Goal: Transaction & Acquisition: Subscribe to service/newsletter

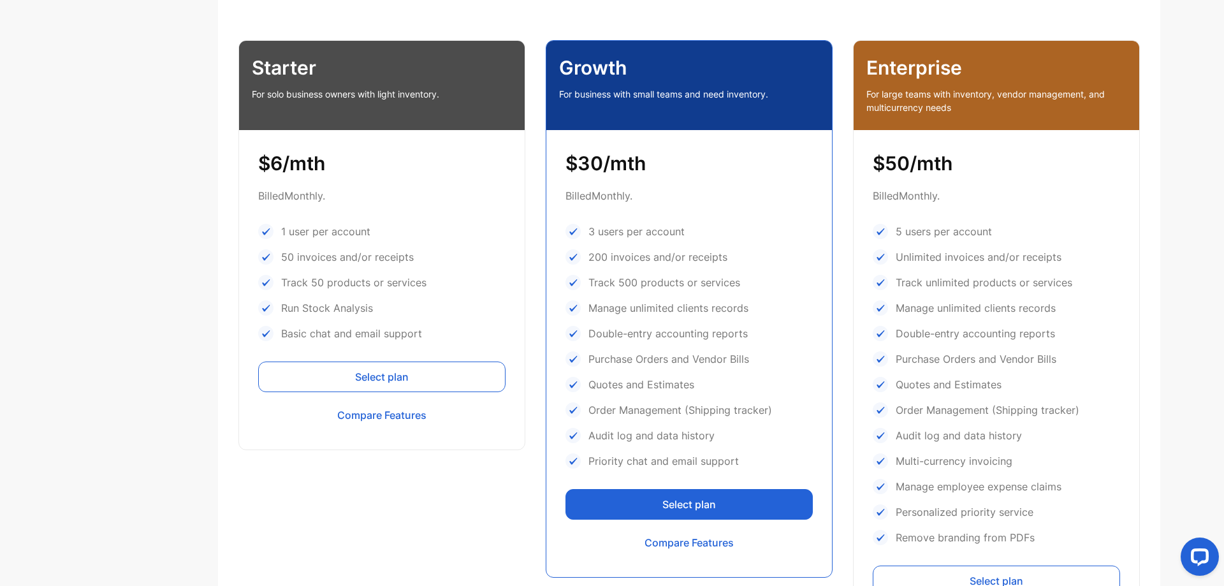
scroll to position [451, 0]
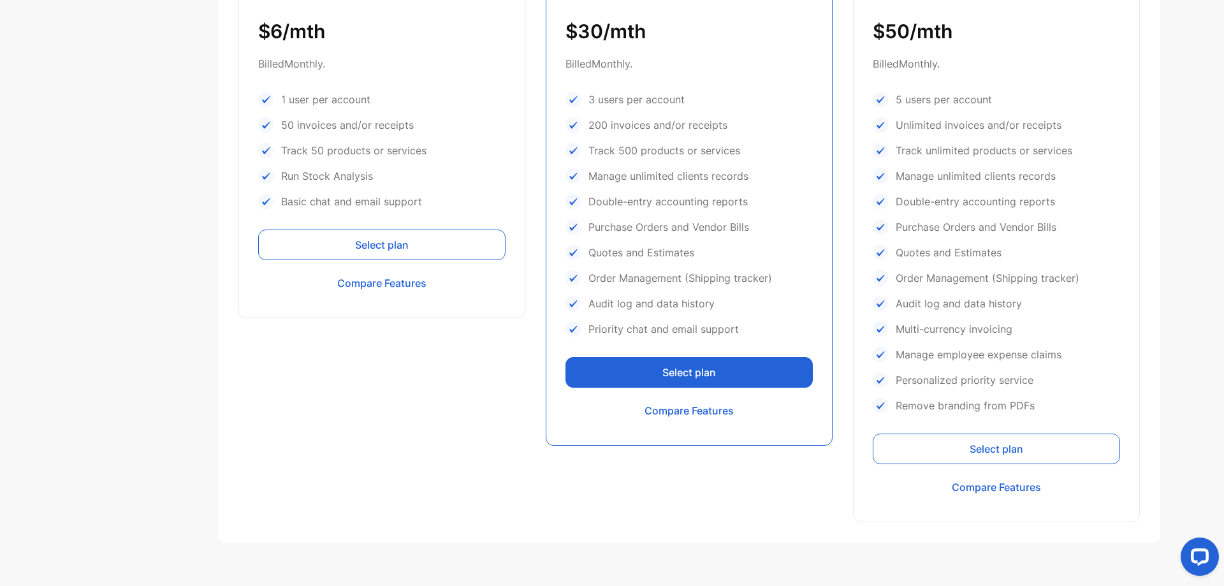
click at [402, 248] on button "Select plan" at bounding box center [381, 244] width 247 height 31
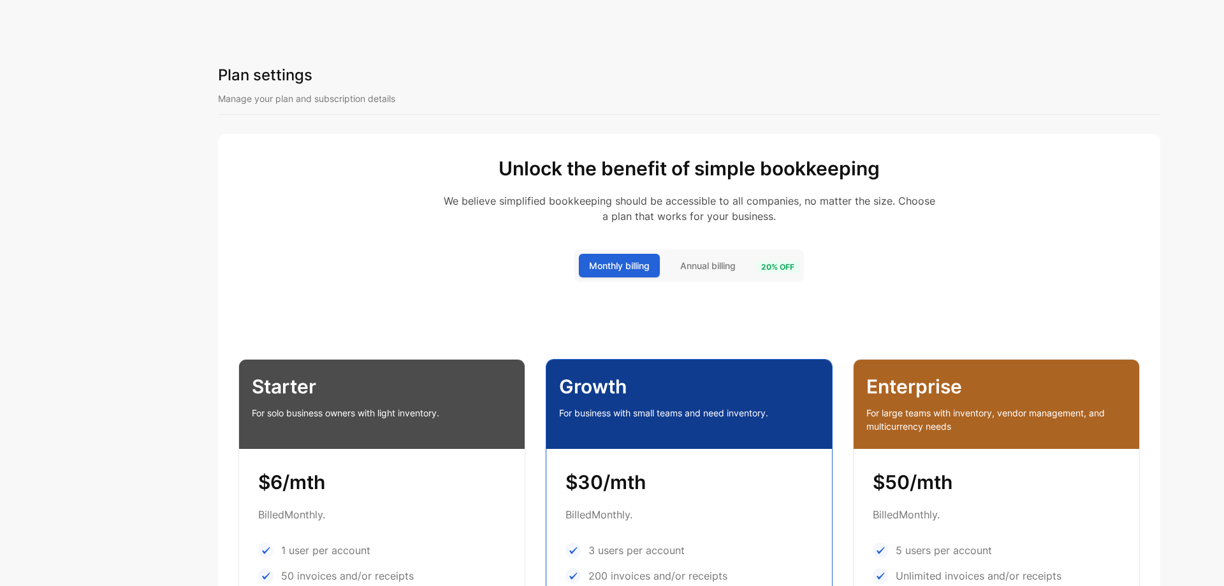
click at [705, 263] on span "Annual billing" at bounding box center [707, 265] width 55 height 13
click at [780, 271] on span "20 % off" at bounding box center [777, 267] width 43 height 12
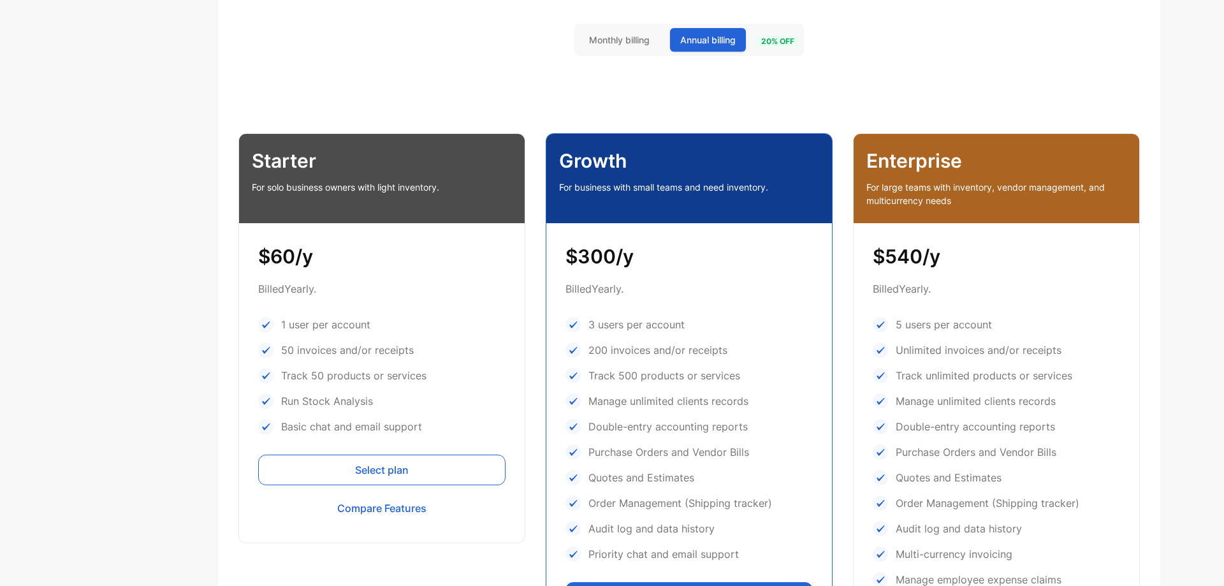
scroll to position [255, 0]
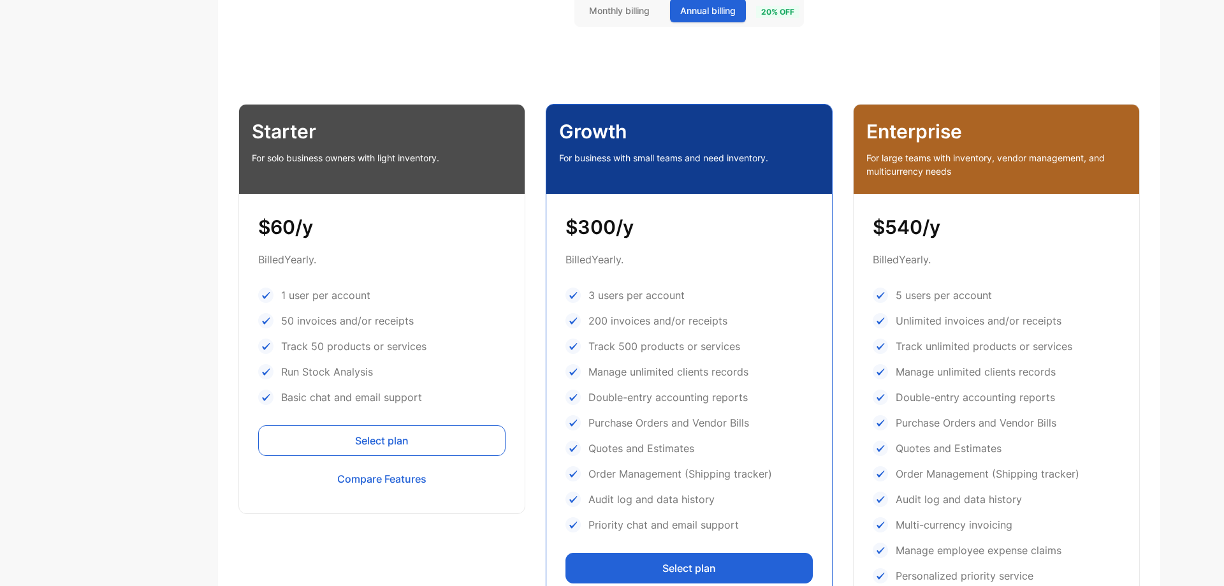
click at [286, 136] on p "Starter" at bounding box center [382, 131] width 260 height 29
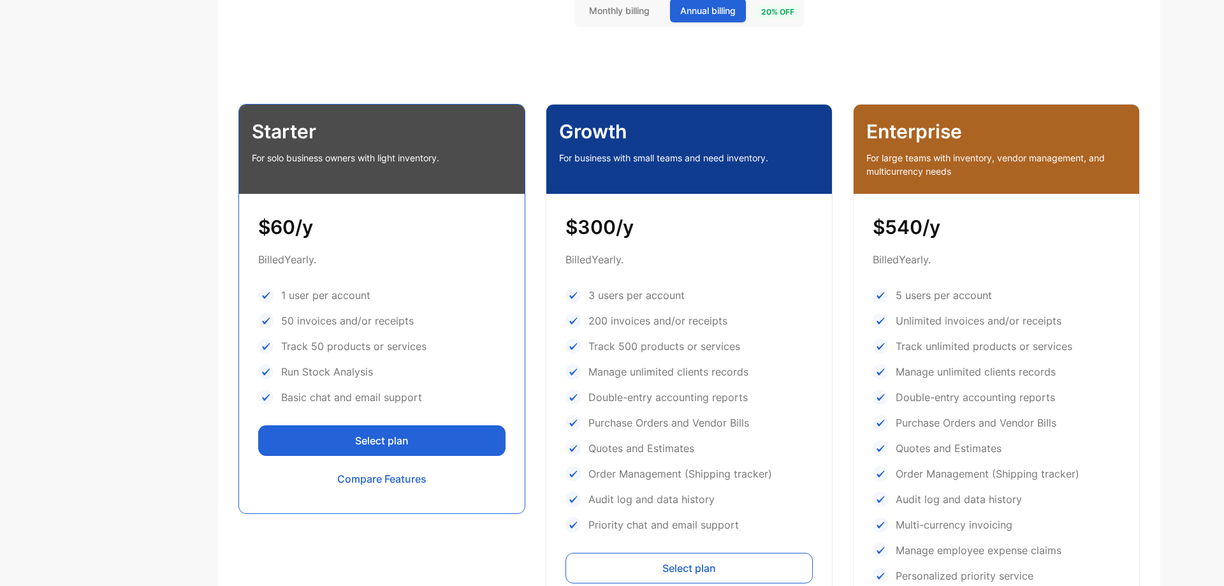
click at [375, 434] on button "Select plan" at bounding box center [381, 440] width 247 height 31
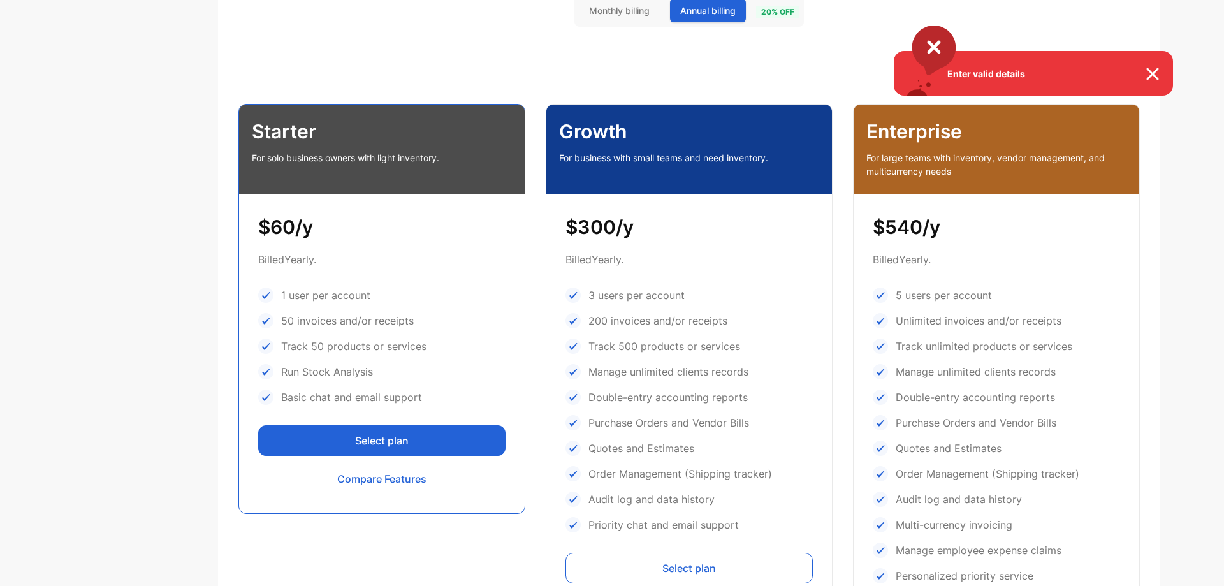
click at [373, 441] on div "Enter valid details" at bounding box center [612, 293] width 1224 height 586
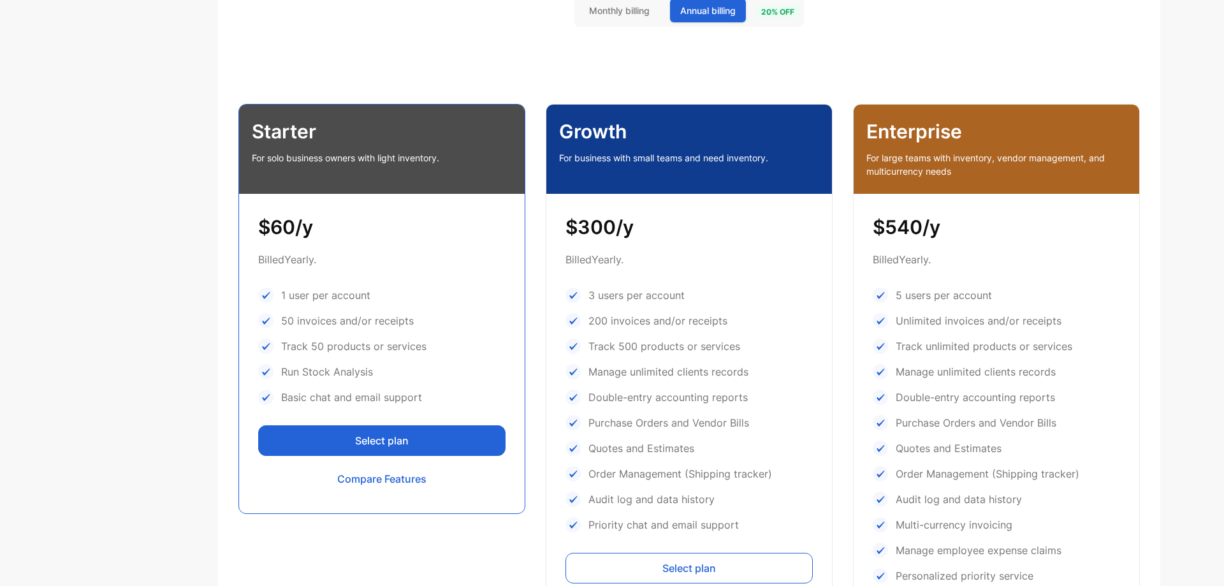
click at [373, 441] on button "Select plan" at bounding box center [381, 440] width 247 height 31
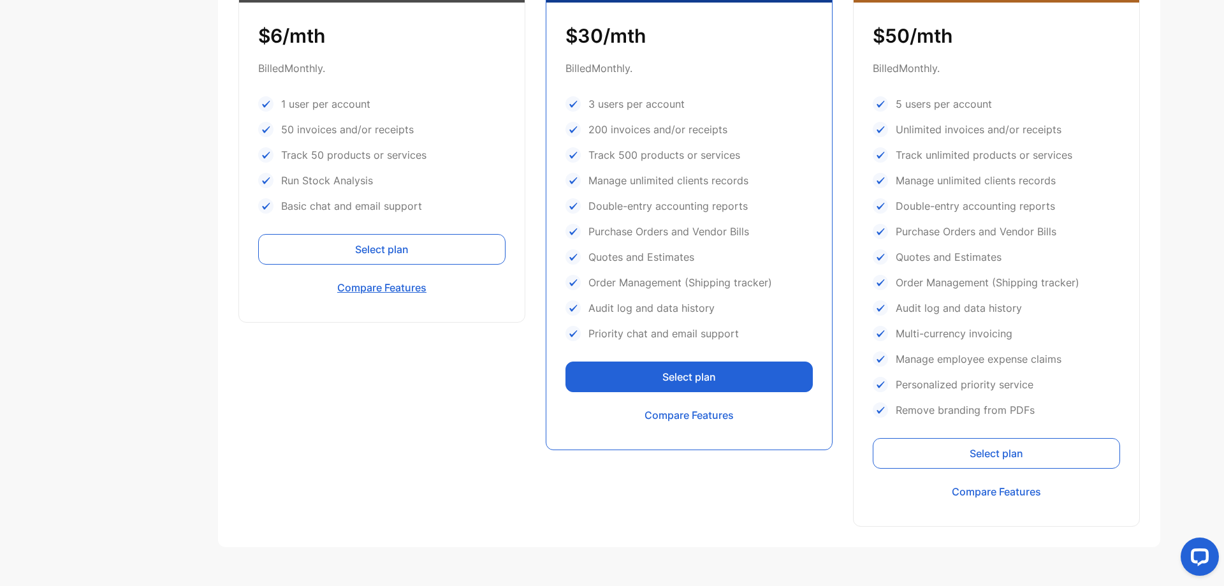
click at [380, 288] on button "Compare Features" at bounding box center [381, 287] width 247 height 31
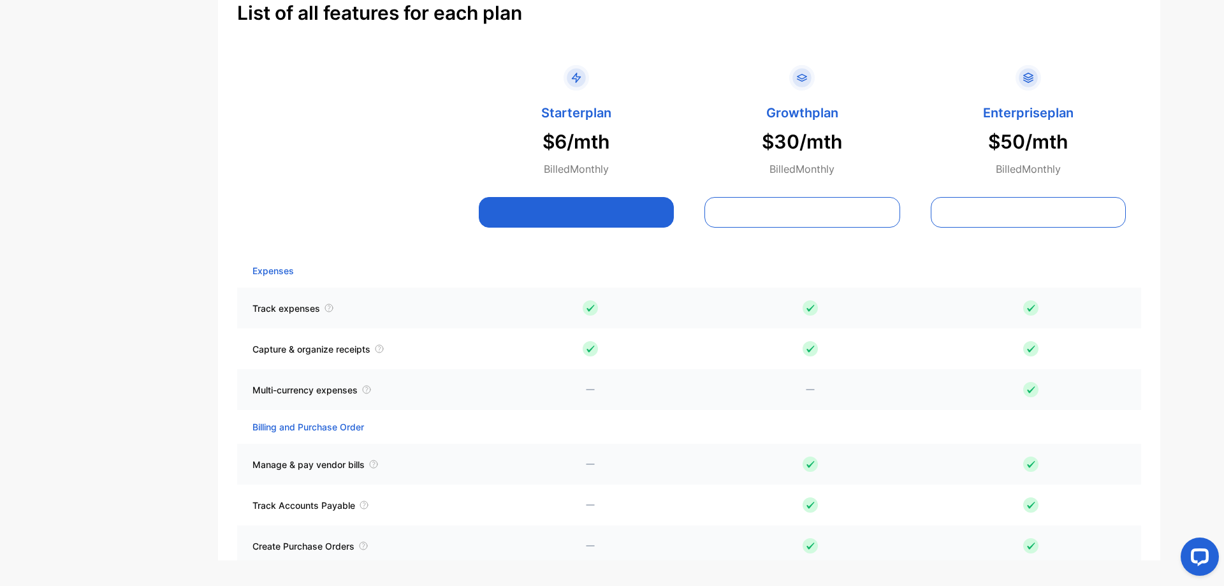
scroll to position [1014, 0]
click at [584, 211] on button at bounding box center [577, 211] width 196 height 31
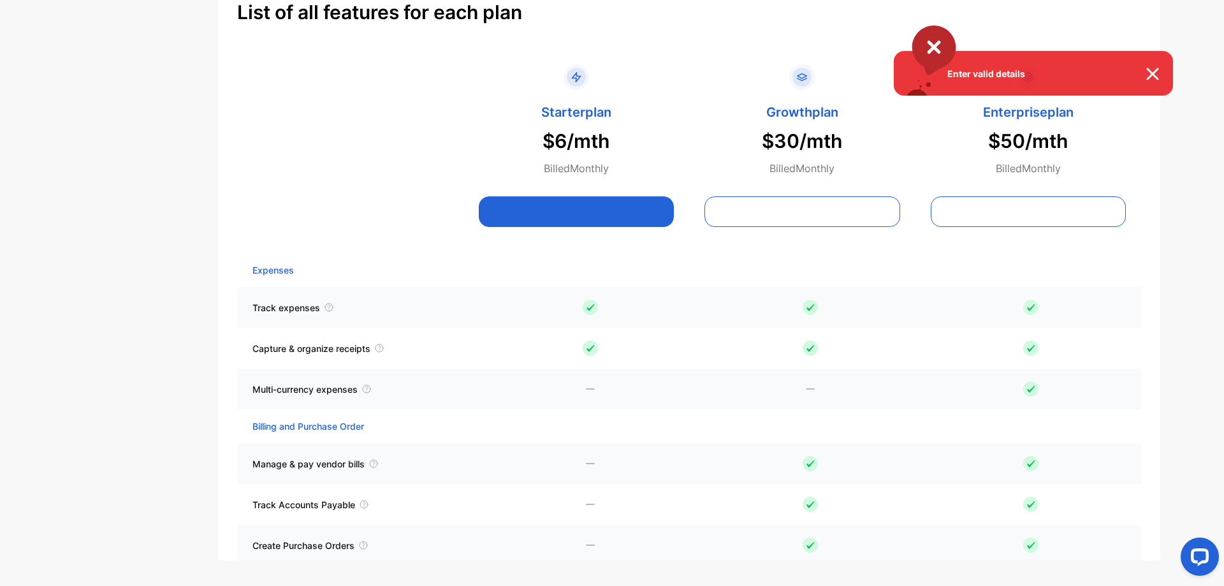
click at [1153, 73] on img at bounding box center [1159, 73] width 28 height 15
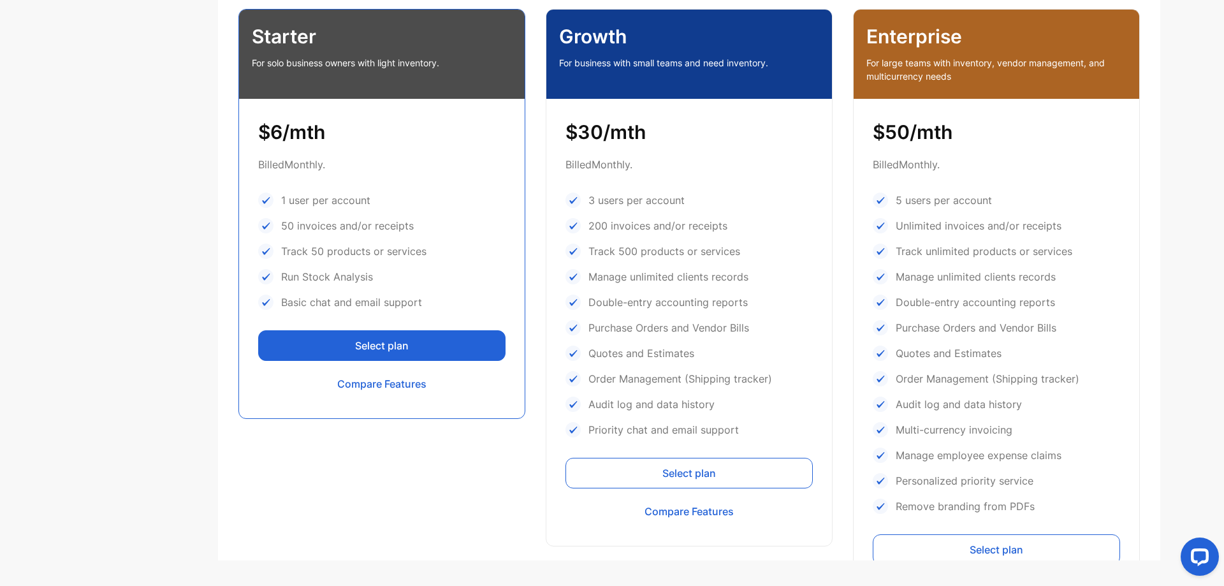
scroll to position [313, 0]
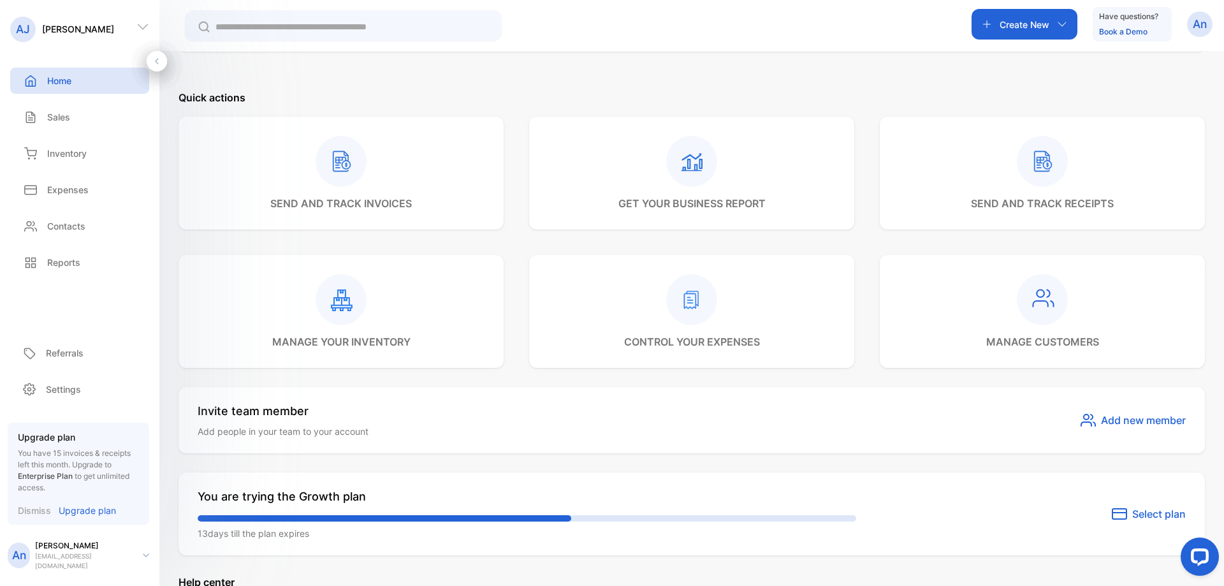
scroll to position [382, 0]
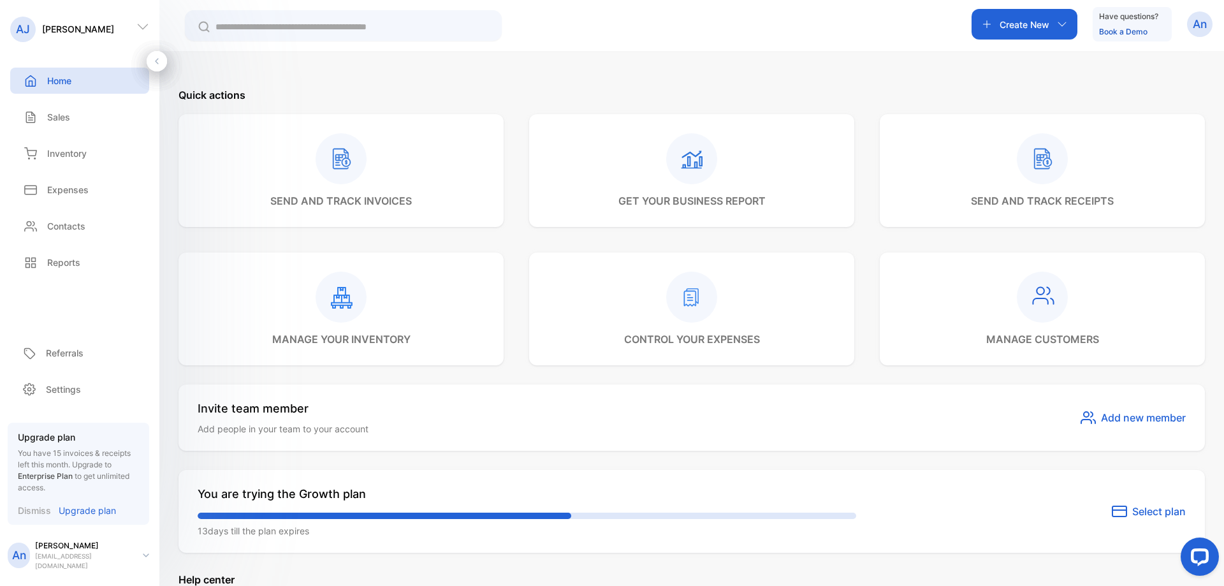
click at [319, 166] on rect at bounding box center [341, 158] width 51 height 51
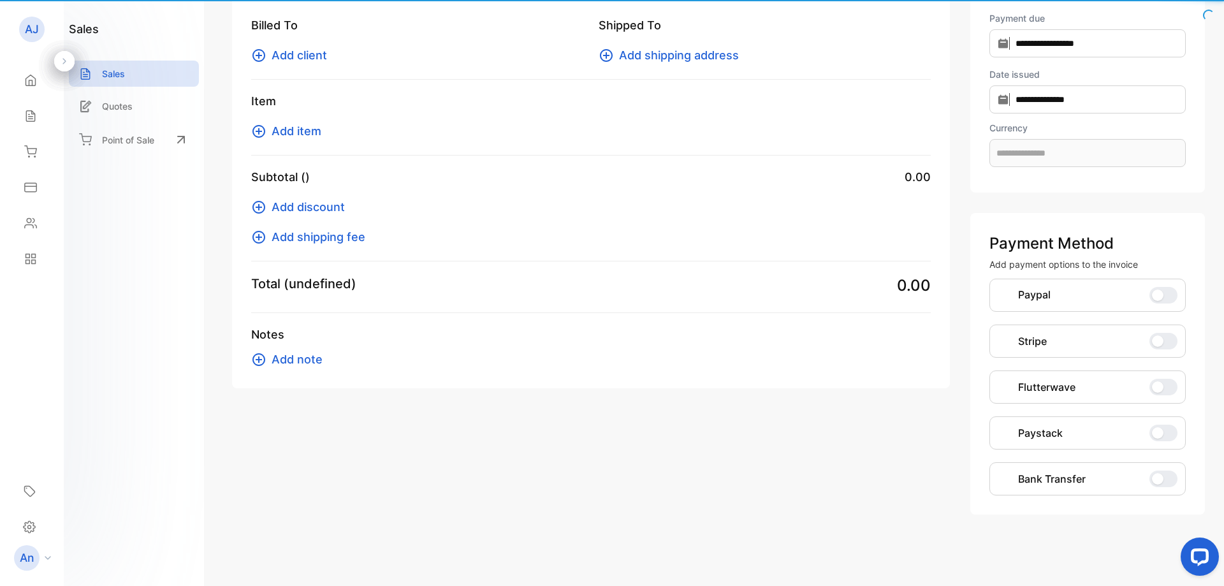
scroll to position [69, 0]
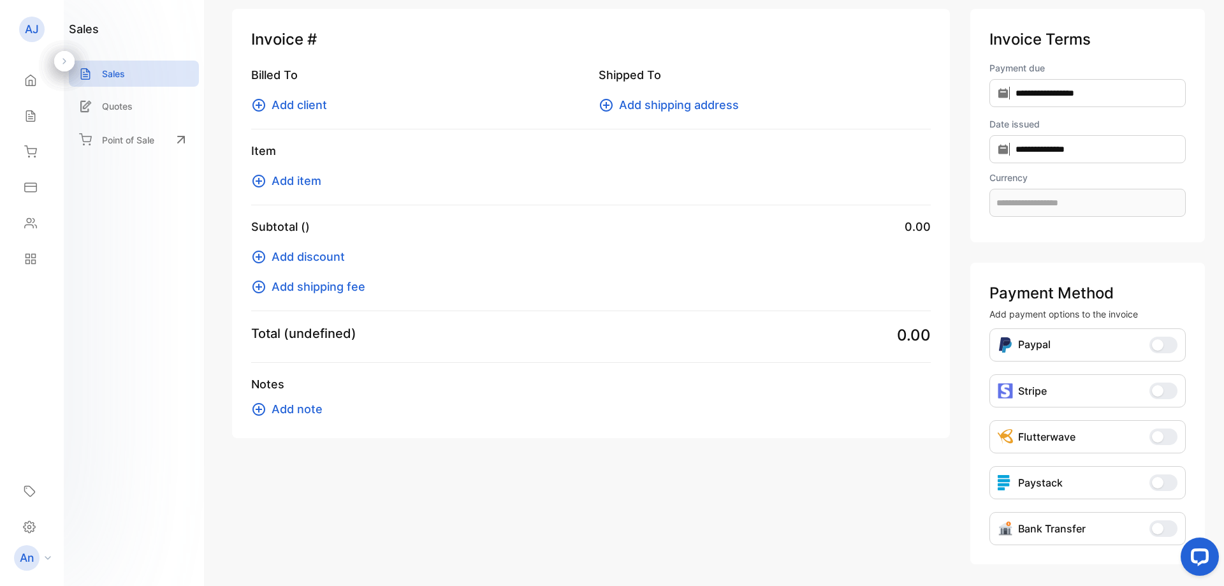
click at [256, 103] on icon at bounding box center [258, 105] width 15 height 15
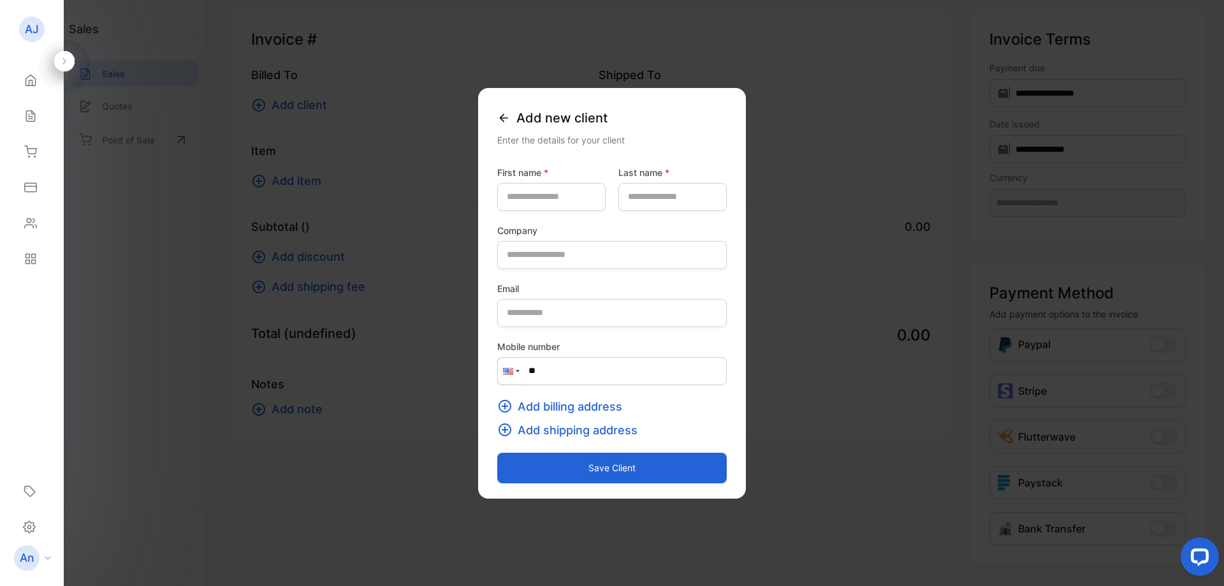
click at [649, 469] on button "Save client" at bounding box center [611, 468] width 229 height 31
